Goal: Information Seeking & Learning: Learn about a topic

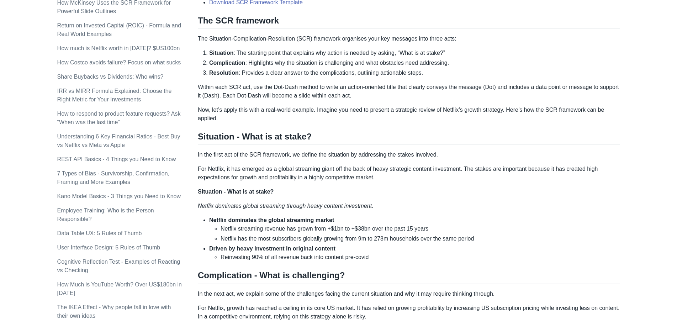
scroll to position [498, 0]
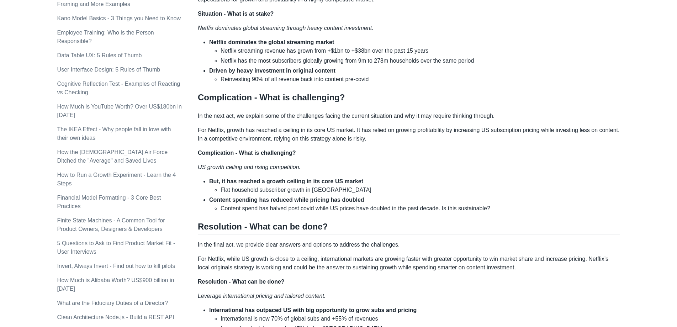
drag, startPoint x: 497, startPoint y: 180, endPoint x: 484, endPoint y: 180, distance: 12.8
click at [497, 180] on li "But, it has reached a growth ceiling in its core US market Flat household subsc…" at bounding box center [414, 185] width 411 height 17
click at [412, 147] on div "Top consulting firms like McKinsey use the SCR (Situation-Complication-Resoluti…" at bounding box center [409, 58] width 422 height 891
click at [432, 137] on p "For Netflix, growth has reached a ceiling in its core US market. It has relied …" at bounding box center [409, 134] width 422 height 17
click at [428, 136] on p "For Netflix, growth has reached a ceiling in its core US market. It has relied …" at bounding box center [409, 134] width 422 height 17
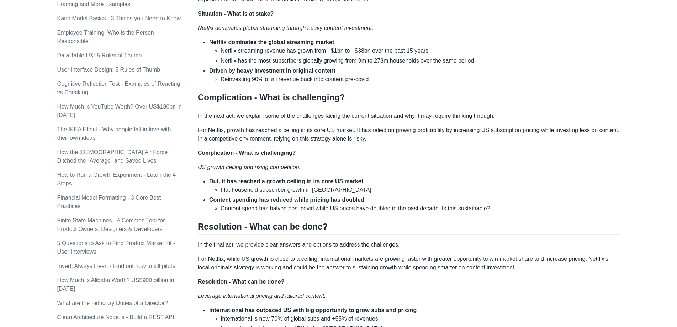
click at [316, 144] on div "Top consulting firms like McKinsey use the SCR (Situation-Complication-Resoluti…" at bounding box center [409, 58] width 422 height 891
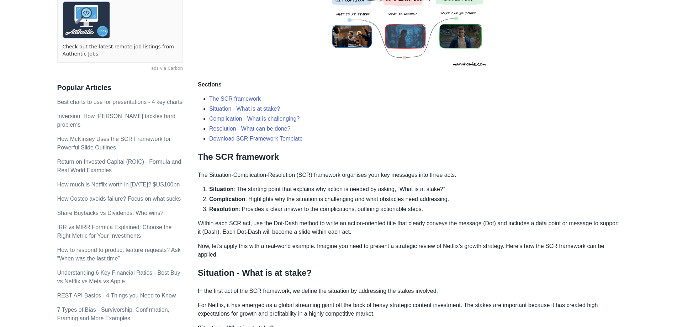
scroll to position [184, 0]
click at [464, 175] on p "The Situation-Complication-Resolution (SCR) framework organises your key messag…" at bounding box center [409, 175] width 422 height 9
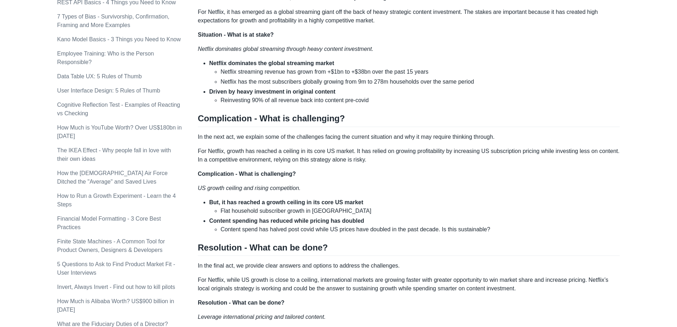
scroll to position [575, 0]
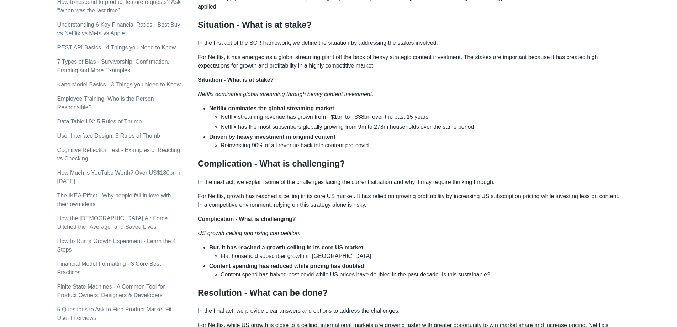
scroll to position [397, 0]
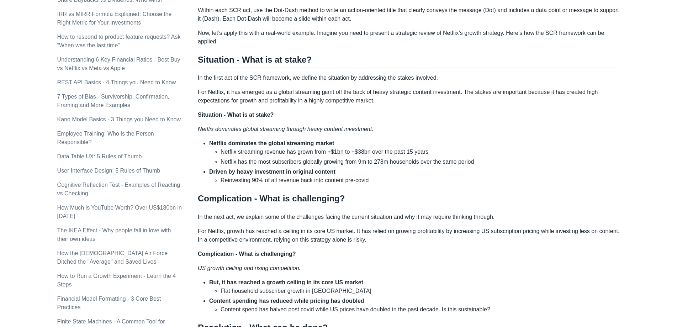
click at [417, 138] on div "Top consulting firms like McKinsey use the SCR (Situation-Complication-Resoluti…" at bounding box center [409, 159] width 422 height 891
click at [414, 138] on div "Top consulting firms like McKinsey use the SCR (Situation-Complication-Resoluti…" at bounding box center [409, 159] width 422 height 891
click at [466, 97] on p "For Netflix, it has emerged as a global streaming giant off the back of heavy s…" at bounding box center [409, 96] width 422 height 17
